Goal: Book appointment/travel/reservation

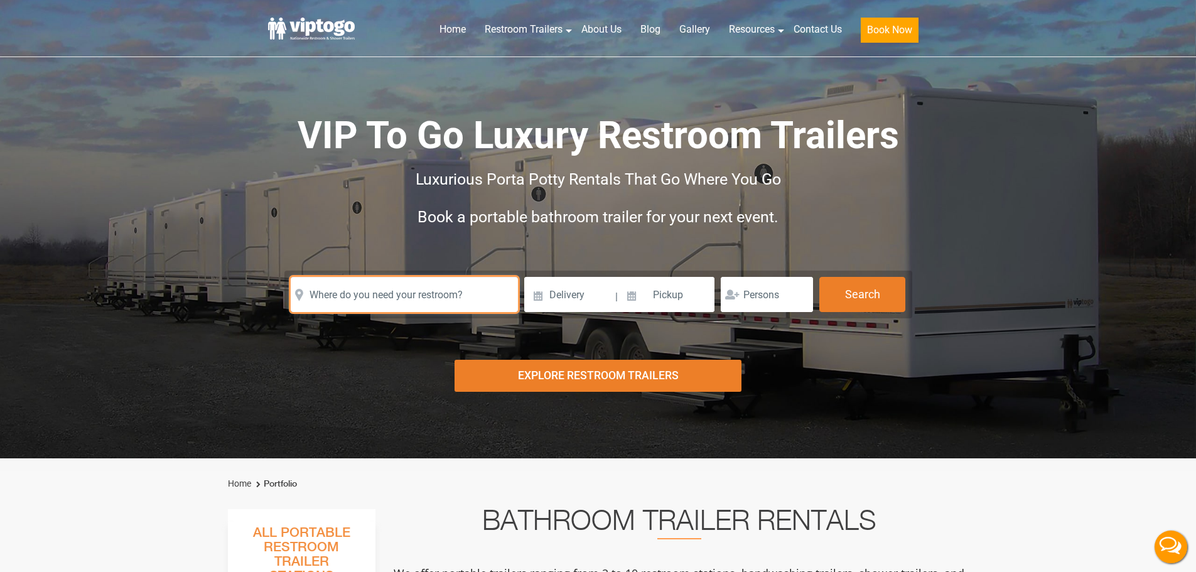
click at [369, 281] on input "text" at bounding box center [404, 294] width 227 height 35
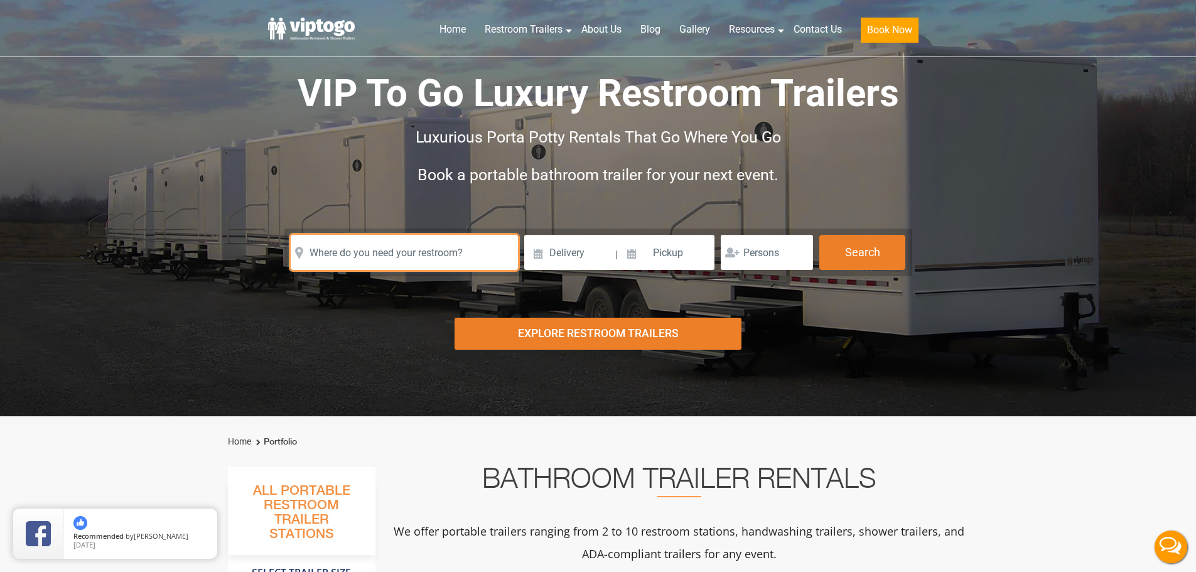
scroll to position [126, 0]
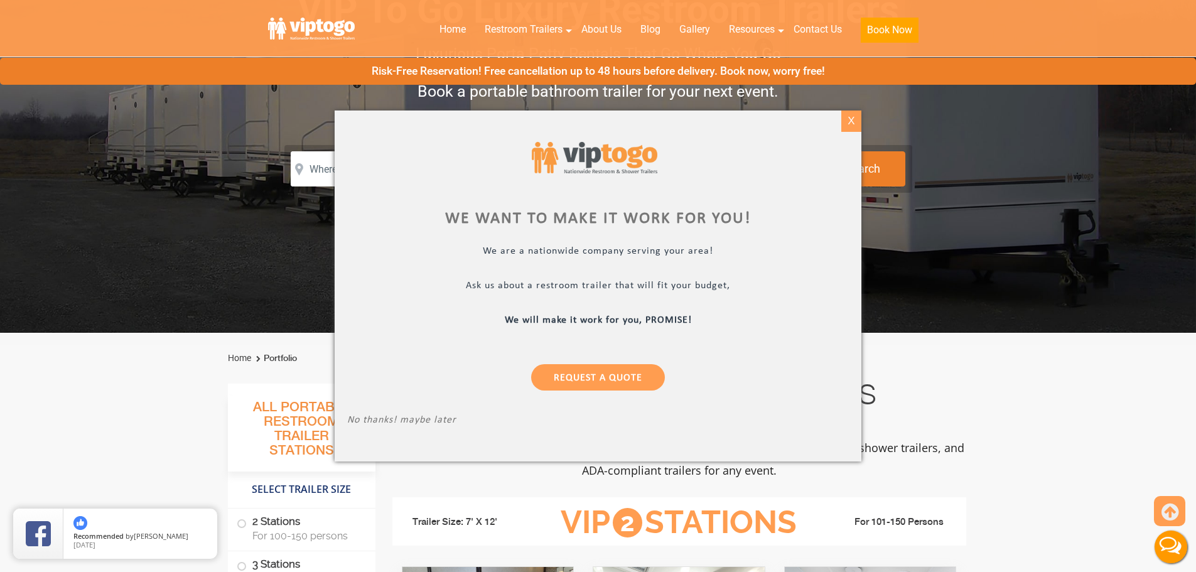
click at [855, 122] on div "X" at bounding box center [851, 121] width 19 height 21
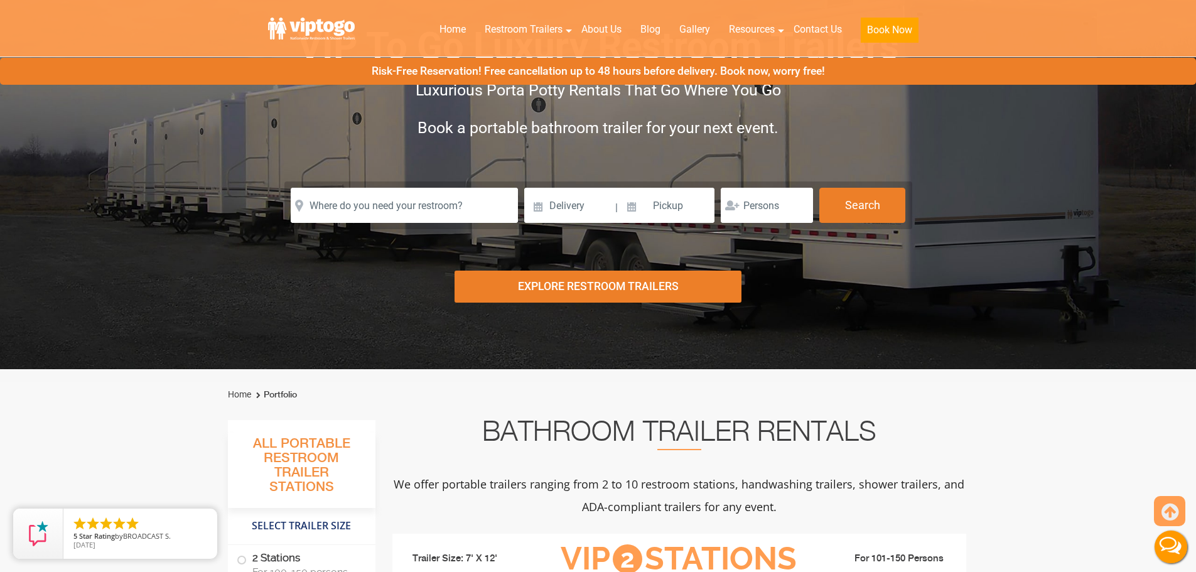
scroll to position [0, 0]
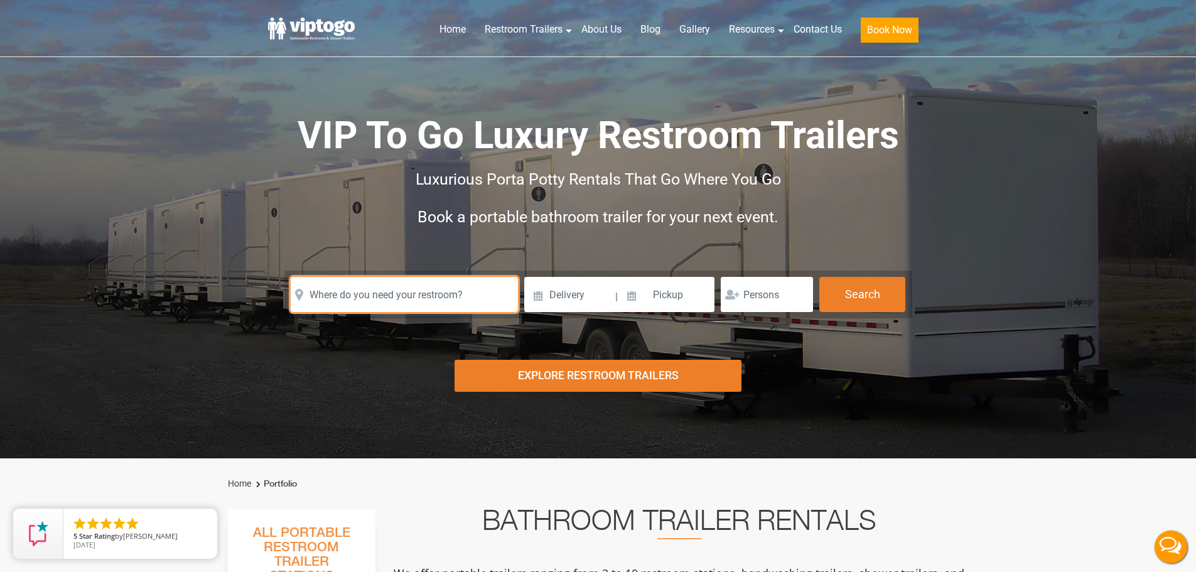
click at [400, 308] on input "text" at bounding box center [404, 294] width 227 height 35
paste input "425 Beaverbrook Rd"
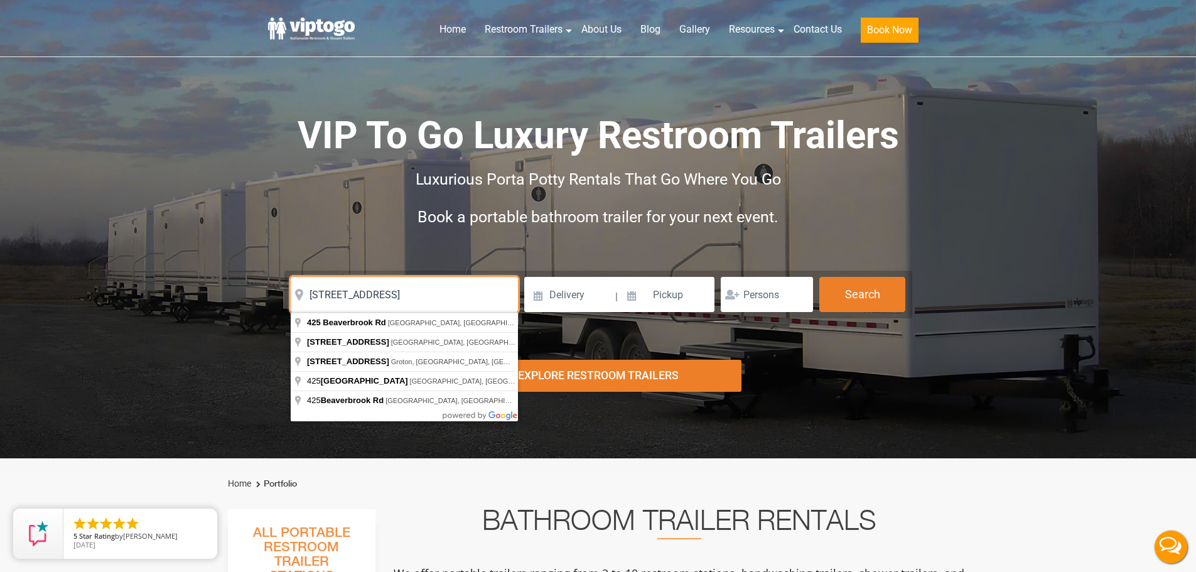
type input "425 Beaverbrook Rd"
click at [563, 300] on input at bounding box center [569, 294] width 90 height 35
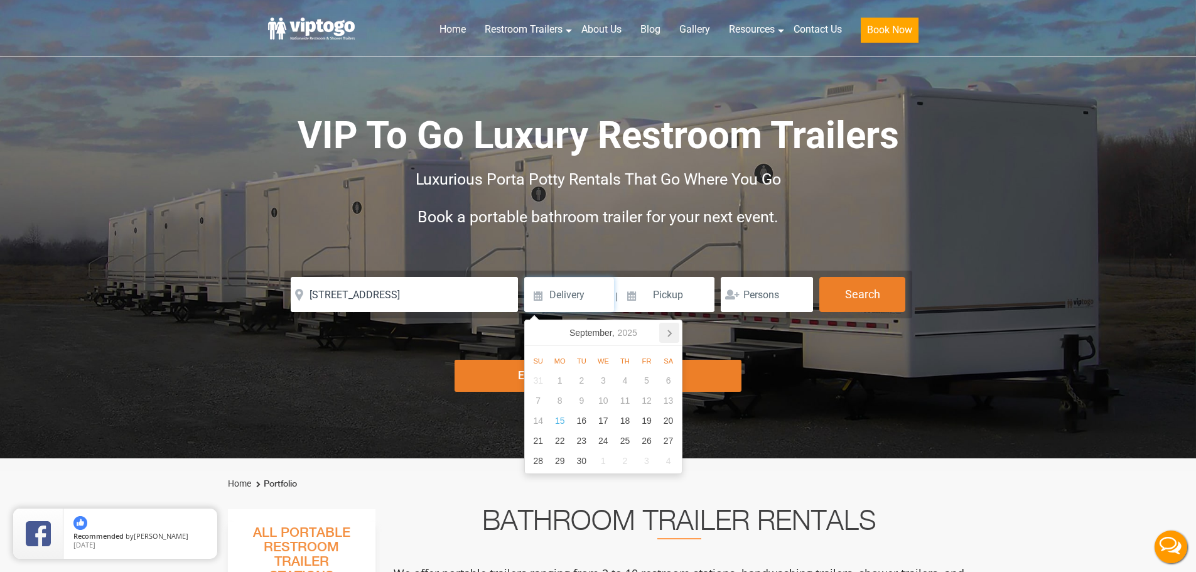
click at [666, 335] on icon at bounding box center [669, 333] width 20 height 20
click at [644, 420] on div "17" at bounding box center [647, 421] width 22 height 20
type input "10/17/2025"
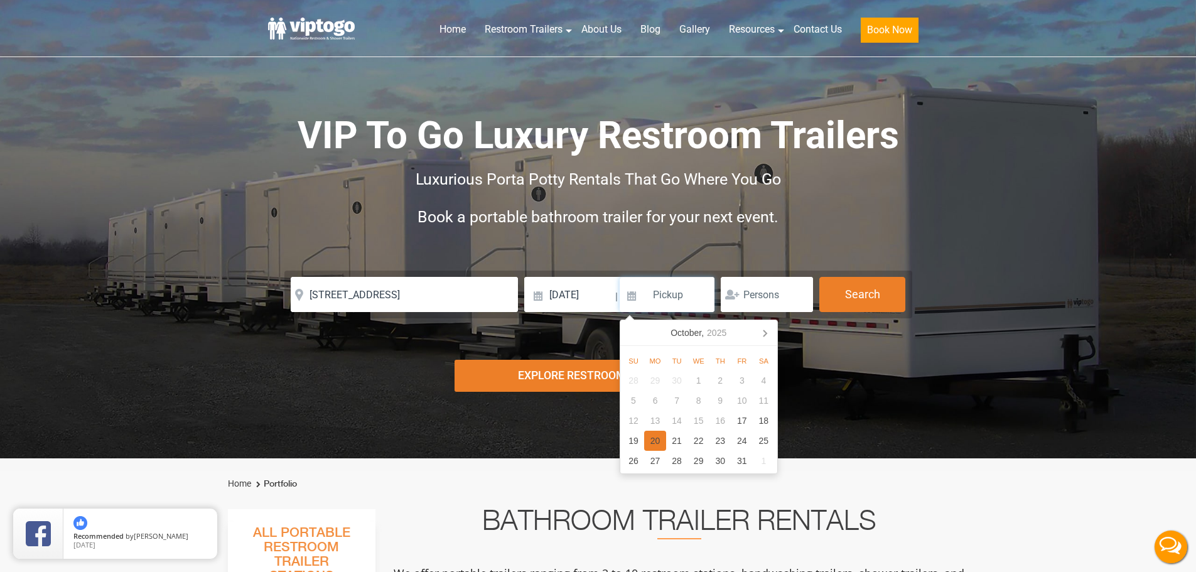
click at [655, 450] on div "20" at bounding box center [655, 441] width 22 height 20
type input "10/20/2025"
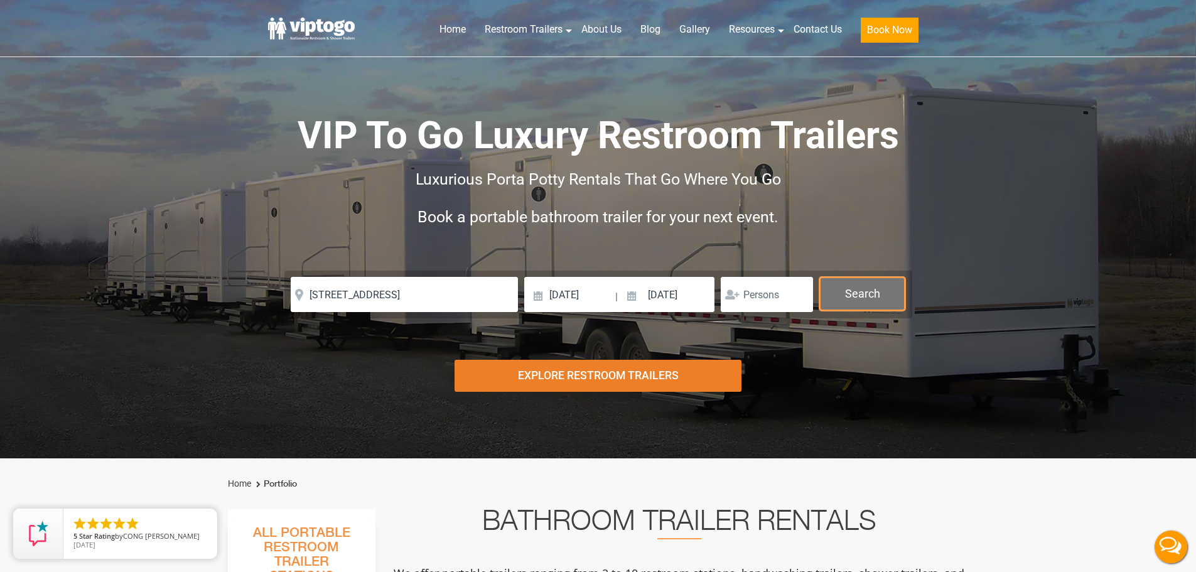
click at [850, 288] on button "Search" at bounding box center [863, 294] width 86 height 34
click at [867, 305] on button "Search" at bounding box center [863, 294] width 86 height 34
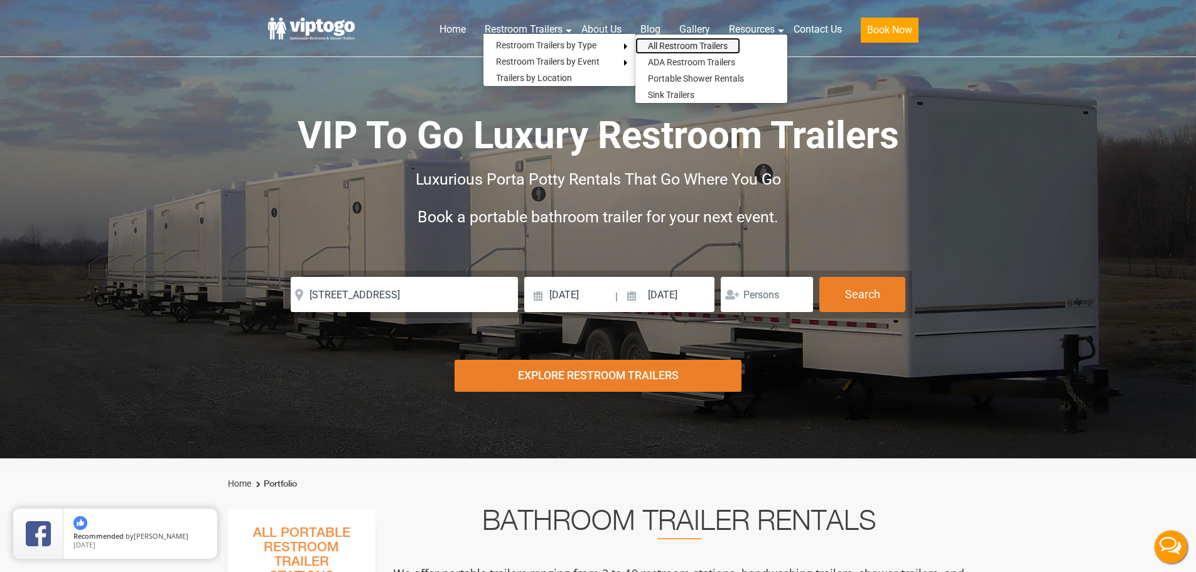
click at [658, 48] on link "All Restroom Trailers" at bounding box center [688, 46] width 105 height 16
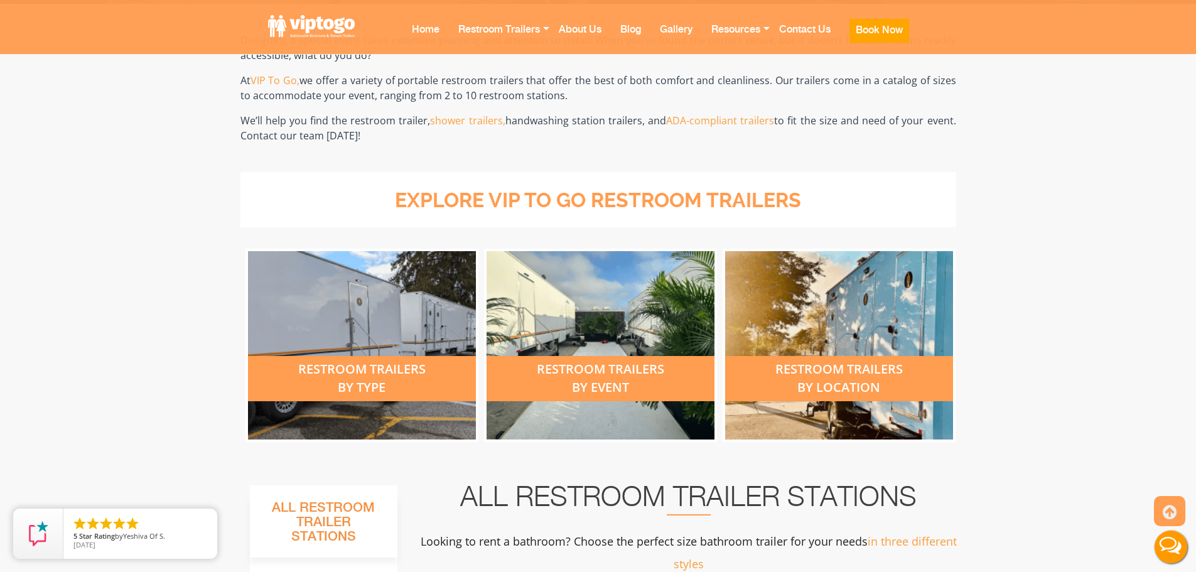
scroll to position [377, 0]
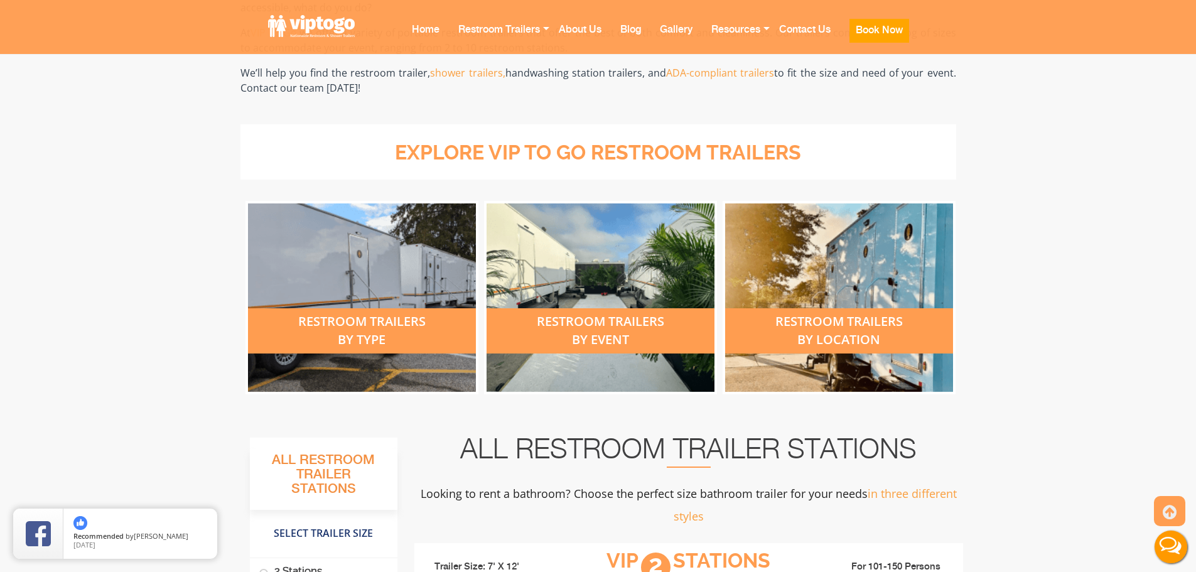
click at [360, 332] on div "restroom trailers by type" at bounding box center [362, 330] width 228 height 45
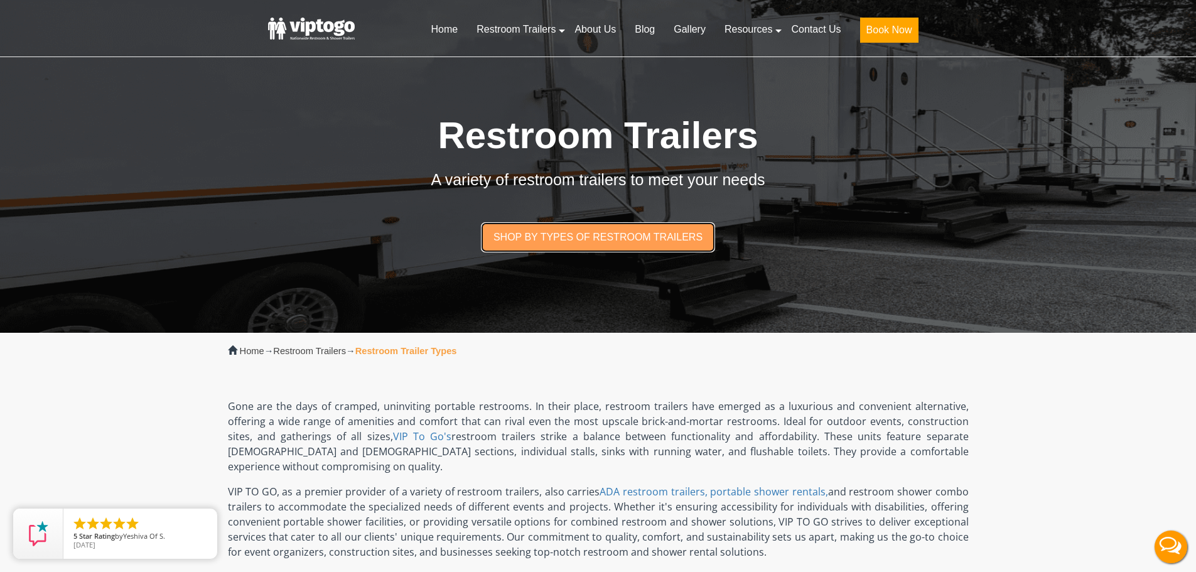
click at [566, 230] on link "Shop by types of restroom trailers" at bounding box center [598, 237] width 235 height 30
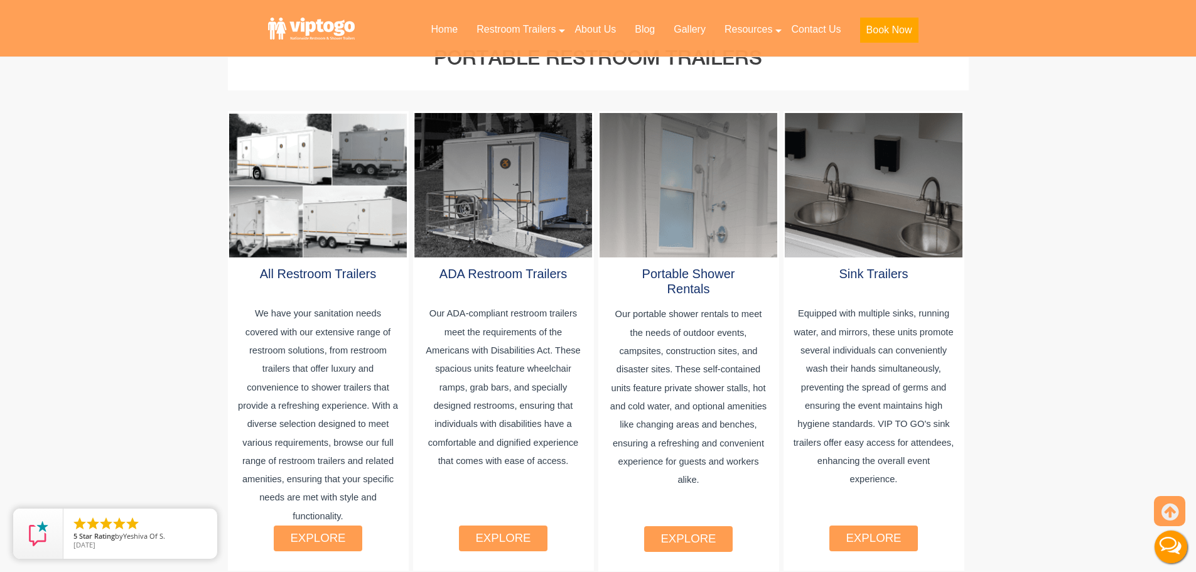
scroll to position [669, 0]
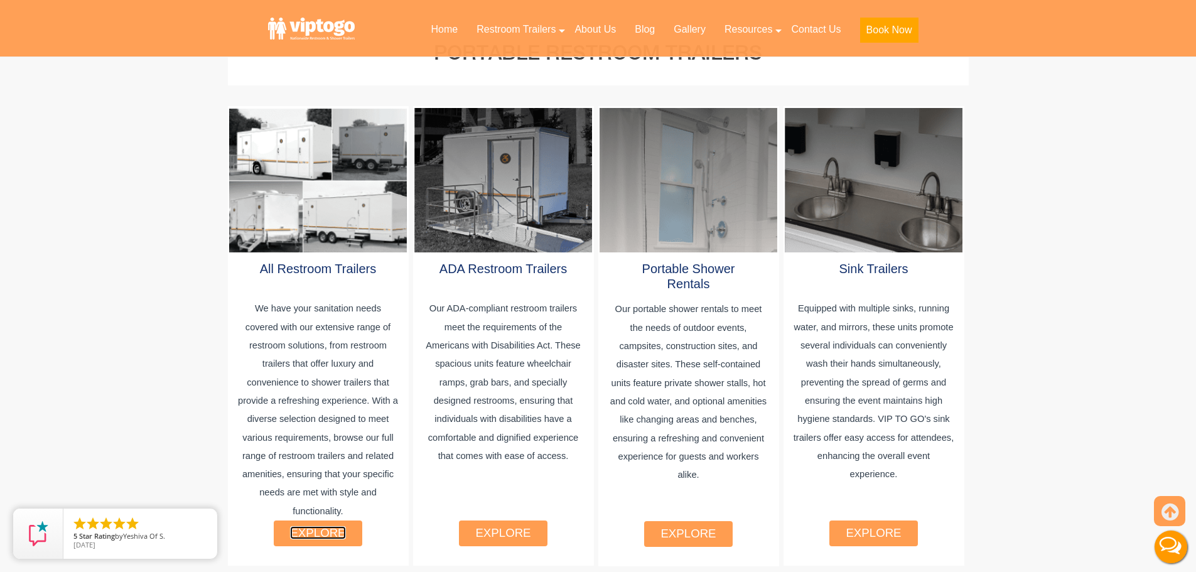
click at [317, 526] on link "explore" at bounding box center [317, 532] width 55 height 13
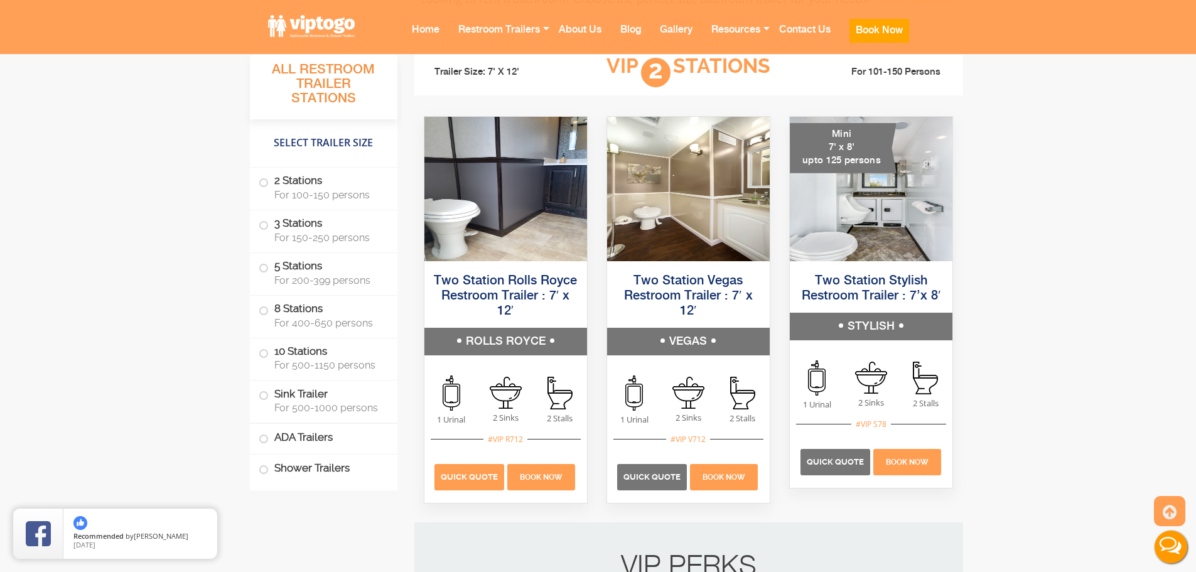
scroll to position [879, 0]
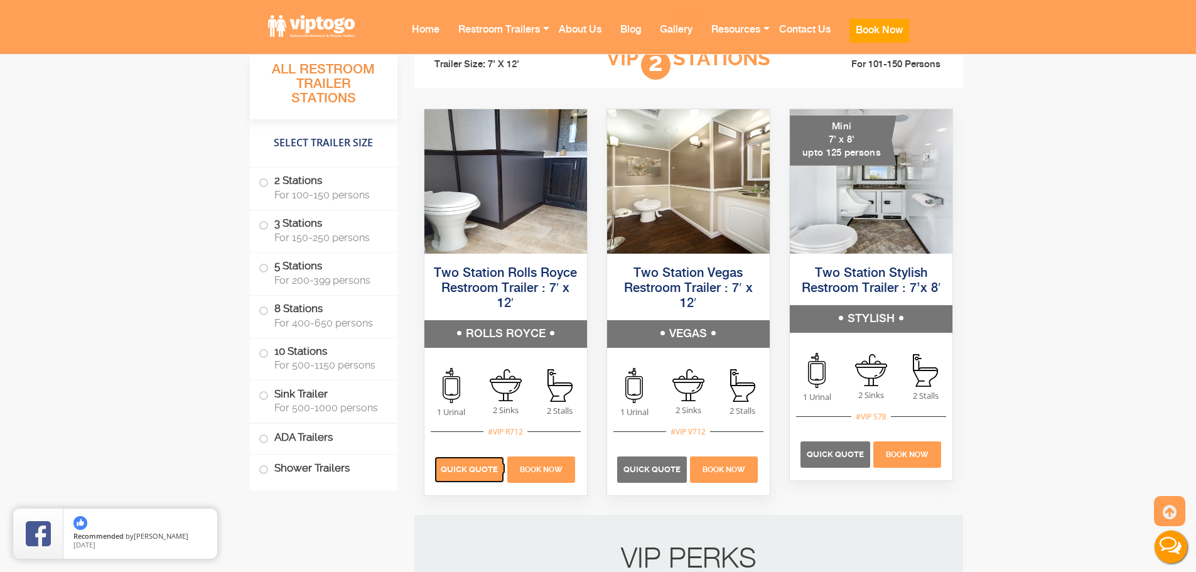
click at [466, 475] on p "Quick Quote" at bounding box center [470, 470] width 70 height 26
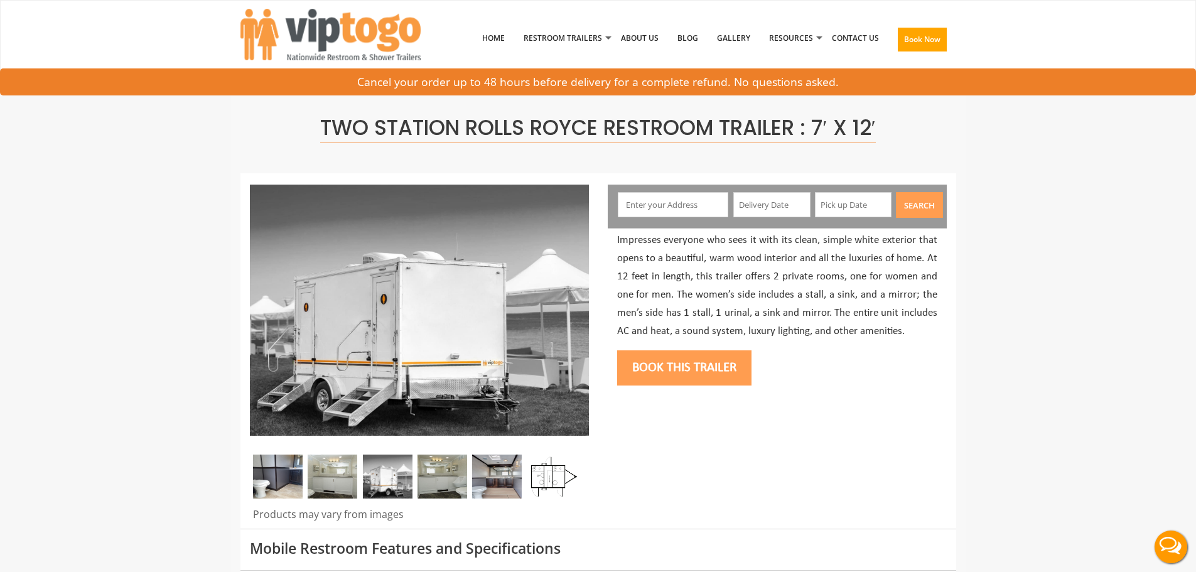
click at [688, 195] on input "text" at bounding box center [673, 204] width 111 height 25
paste input "425 Beaverbrook Rd"
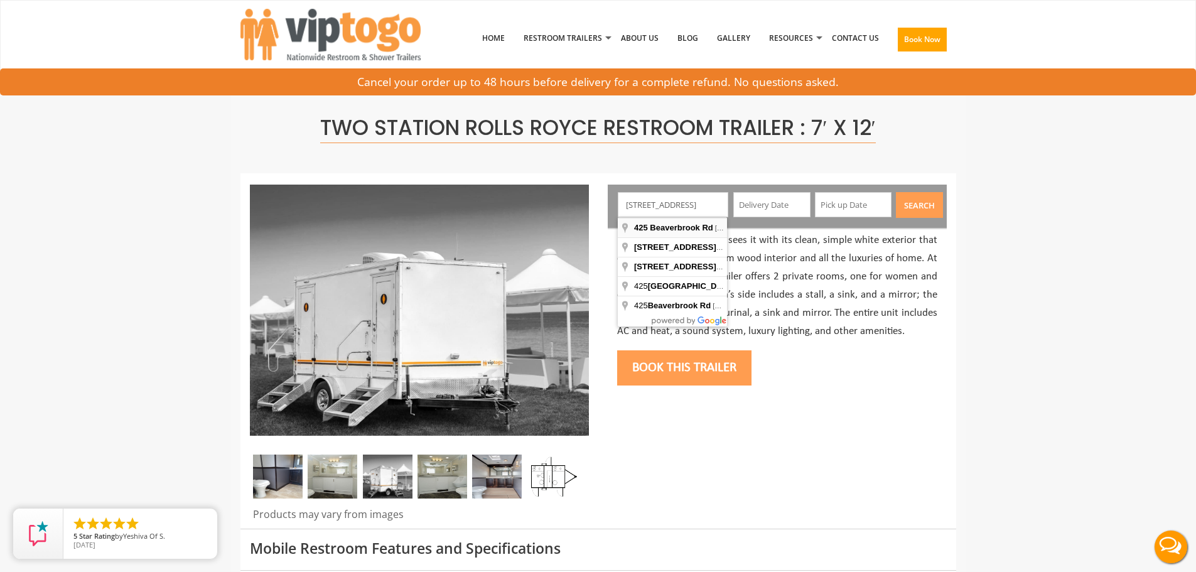
type input "425 Beaverbrook Rd, Lincoln Park, NJ, USA"
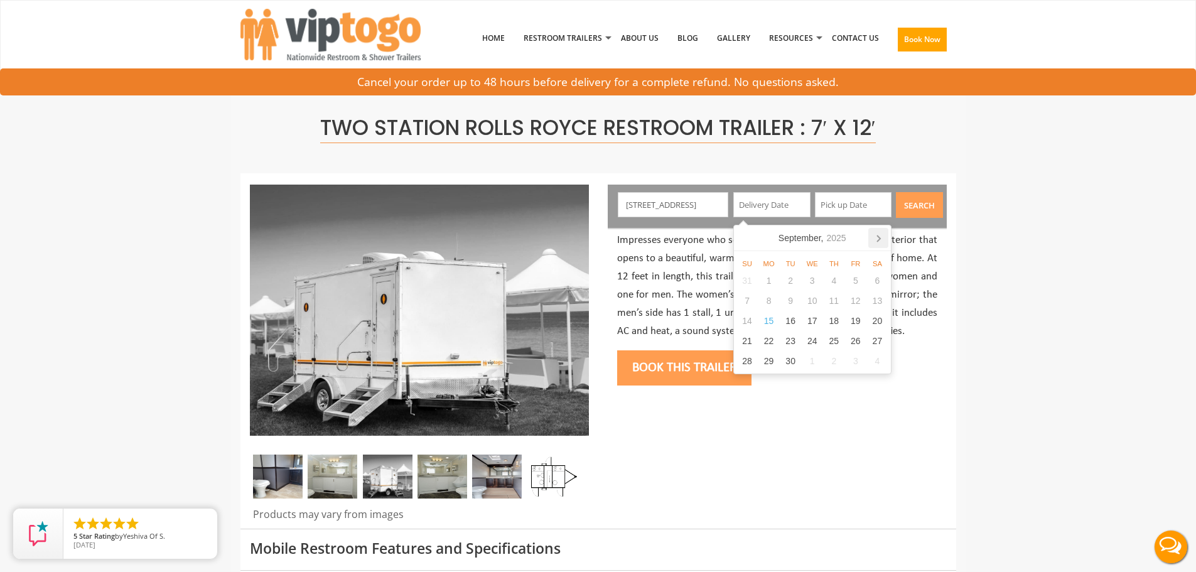
click at [876, 237] on icon at bounding box center [879, 238] width 20 height 20
click at [859, 320] on div "17" at bounding box center [856, 321] width 22 height 20
type input "10/17/2025"
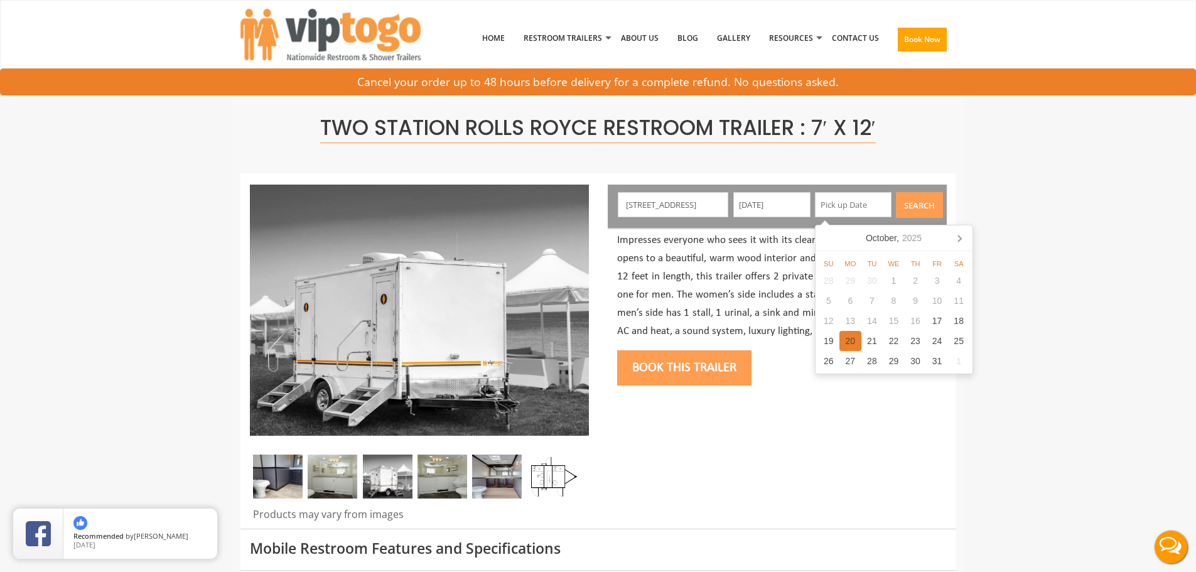
click at [859, 344] on div "20" at bounding box center [851, 341] width 22 height 20
type input "10/20/2025"
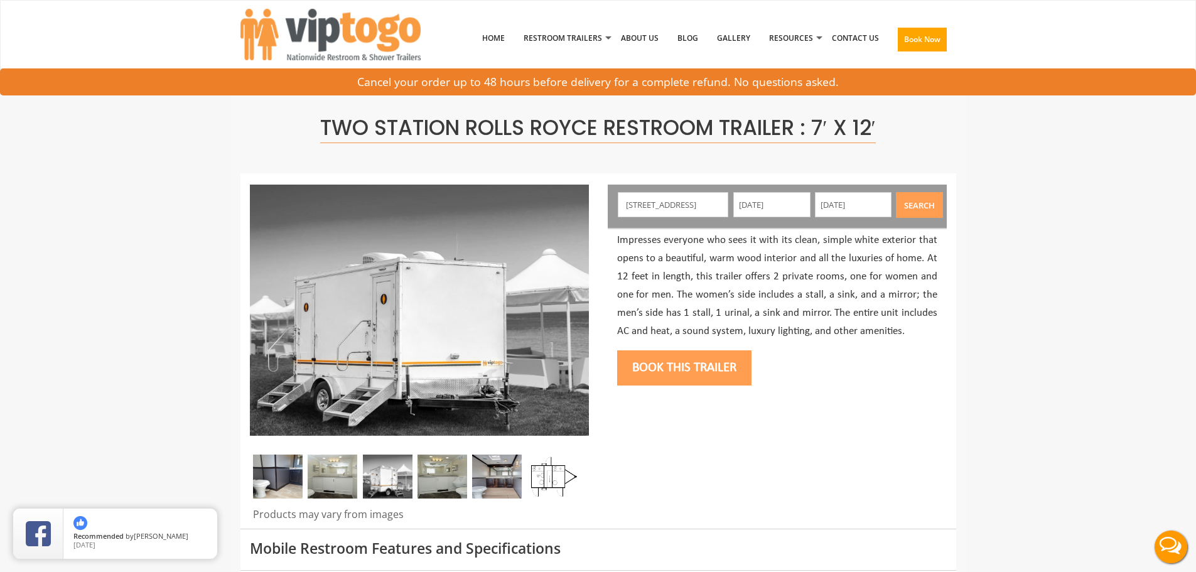
click at [927, 207] on button "Search" at bounding box center [919, 205] width 47 height 26
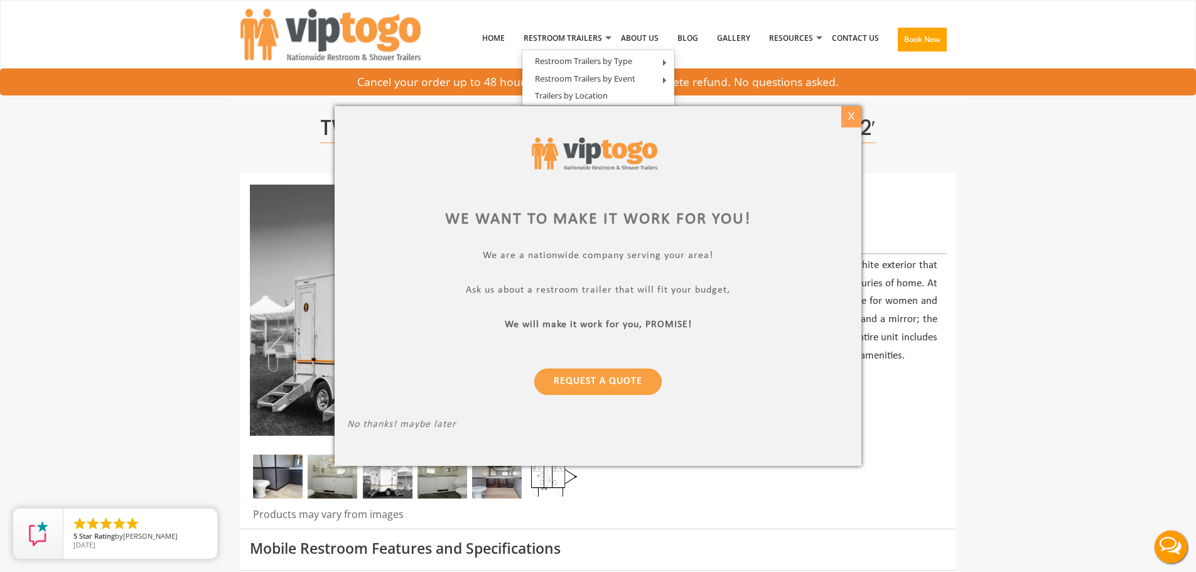
click at [842, 117] on div "X" at bounding box center [851, 116] width 19 height 21
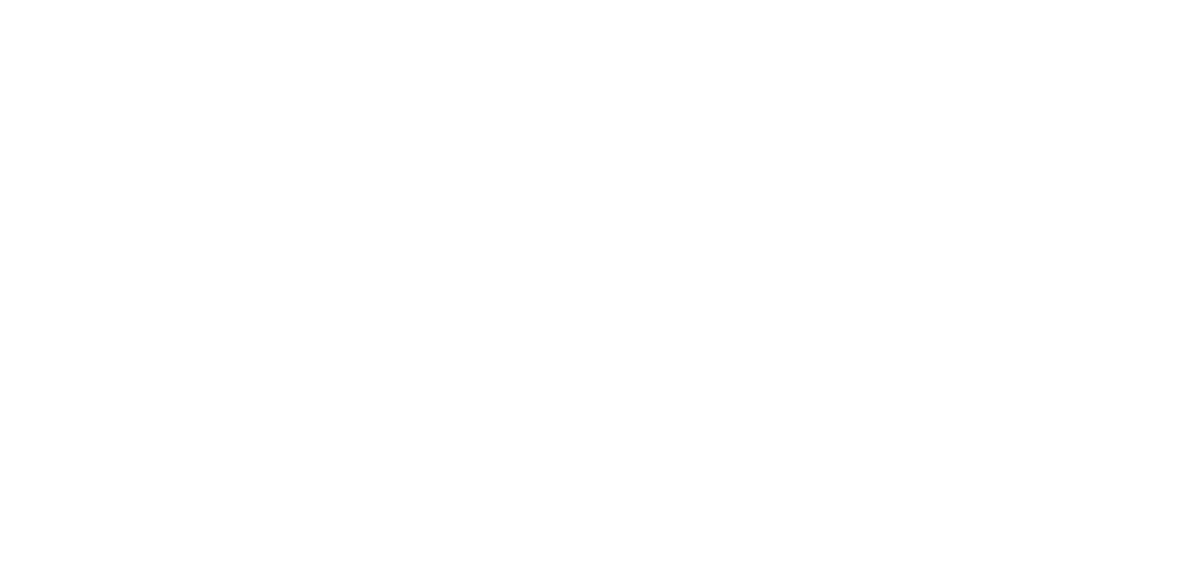
scroll to position [879, 0]
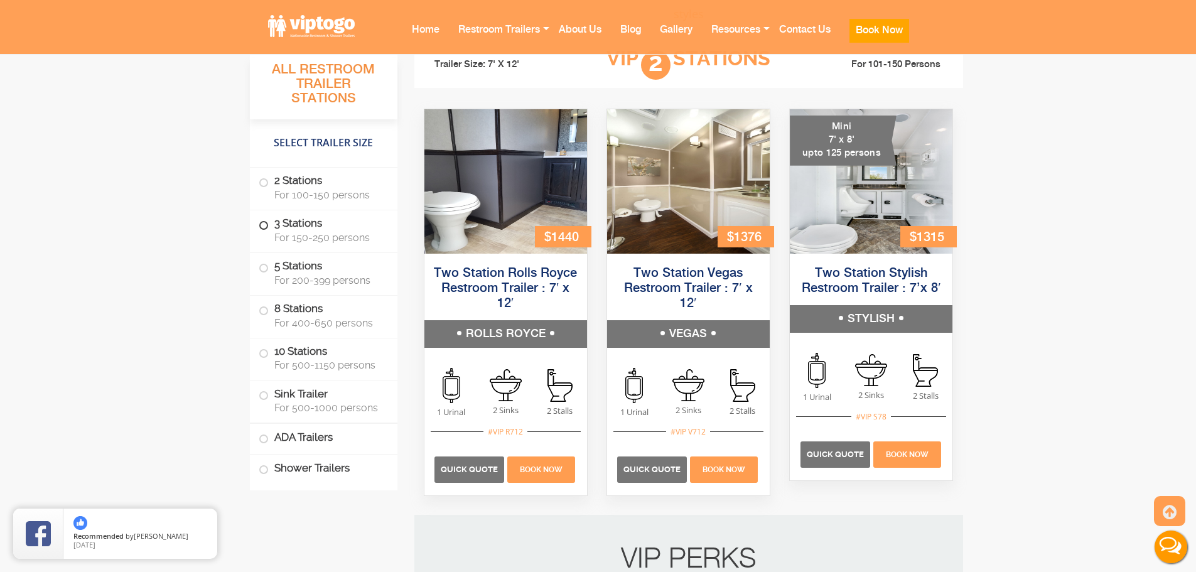
click at [269, 226] on label "3 Stations For 150-250 persons" at bounding box center [324, 229] width 130 height 39
click at [263, 259] on label "5 Stations For 200-399 persons" at bounding box center [324, 272] width 130 height 39
click at [263, 267] on span at bounding box center [263, 268] width 5 height 5
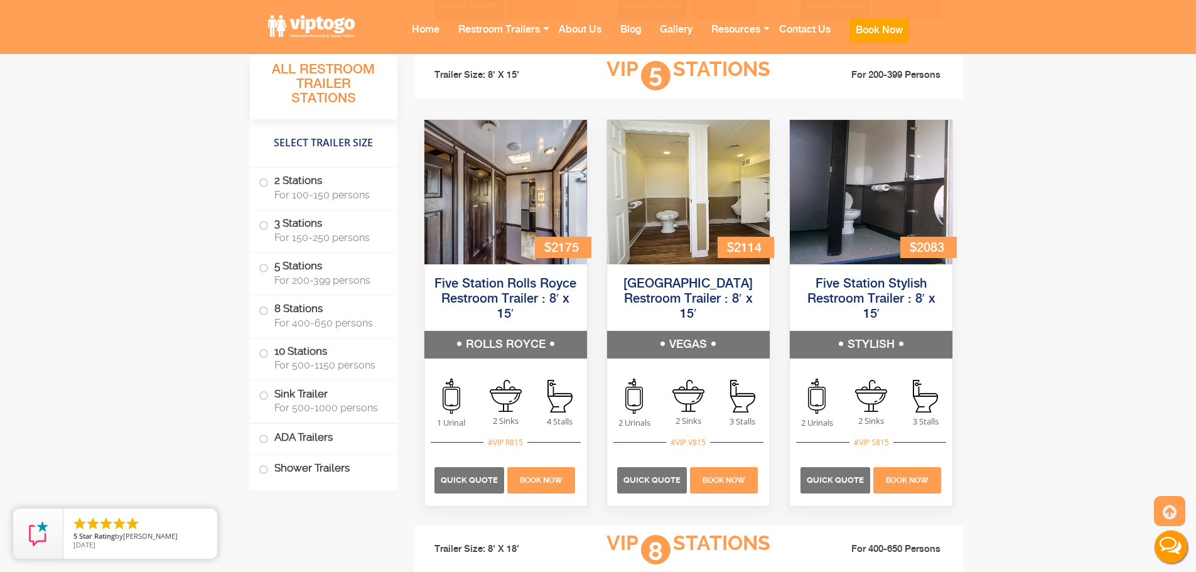
scroll to position [2135, 0]
click at [739, 249] on div "$2114" at bounding box center [746, 246] width 57 height 21
click at [639, 470] on p "Quick Quote" at bounding box center [652, 480] width 70 height 26
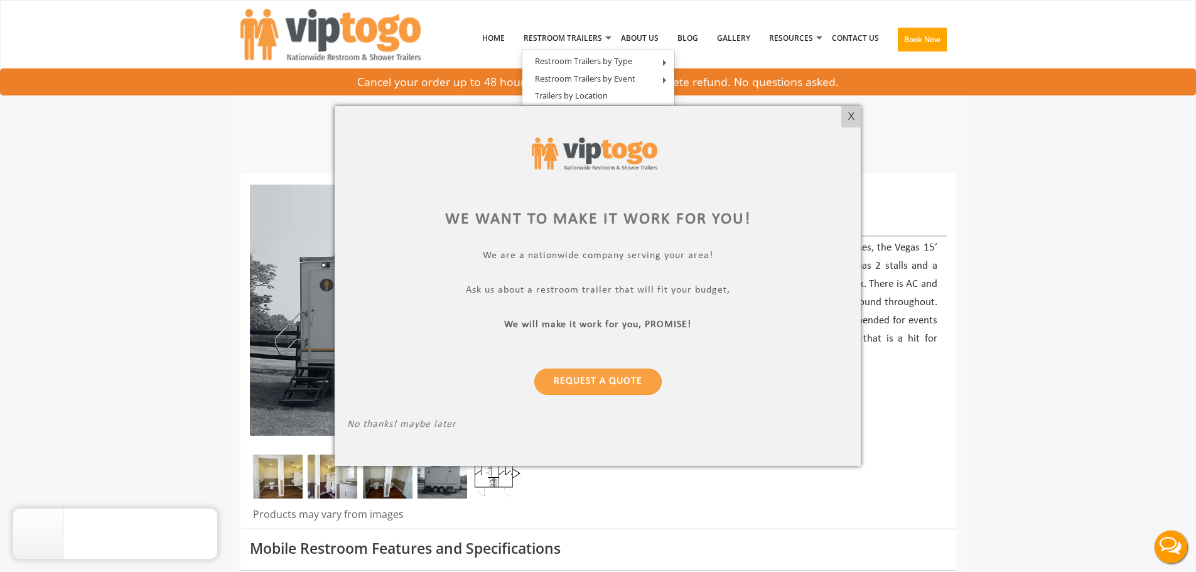
drag, startPoint x: 858, startPoint y: 116, endPoint x: 824, endPoint y: 162, distance: 57.5
click at [857, 116] on div "X" at bounding box center [851, 116] width 19 height 21
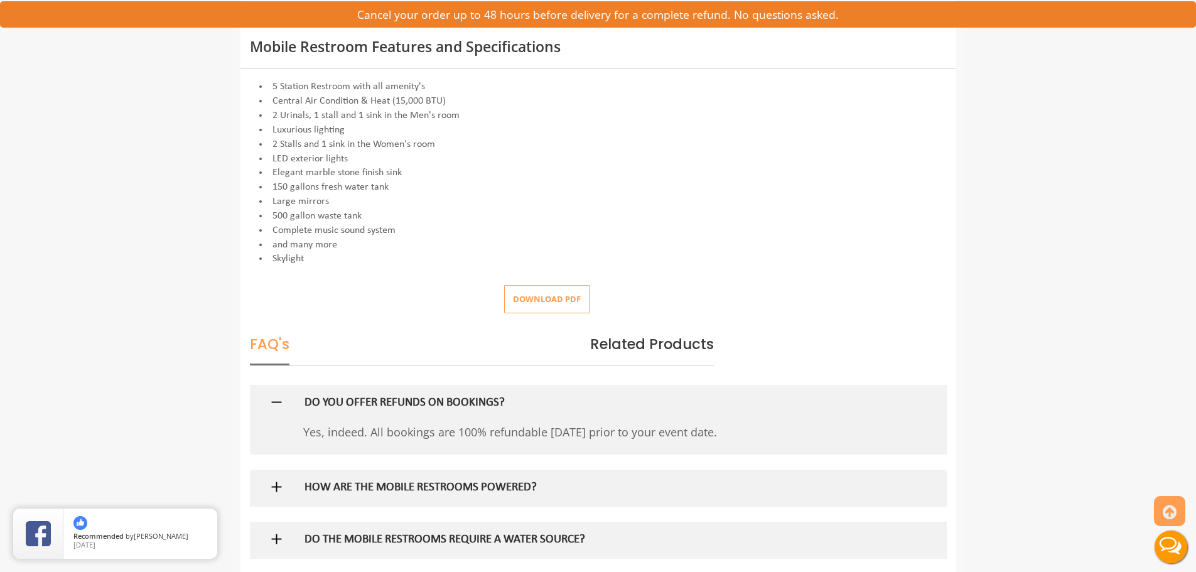
scroll to position [502, 0]
